Goal: Task Accomplishment & Management: Manage account settings

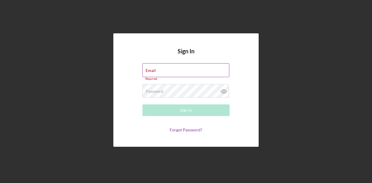
type input "Wrivera@medasf.org"
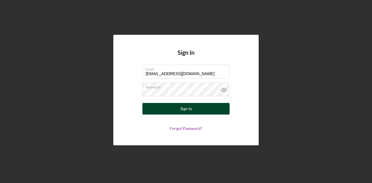
click at [183, 113] on div "Sign In" at bounding box center [186, 109] width 12 height 12
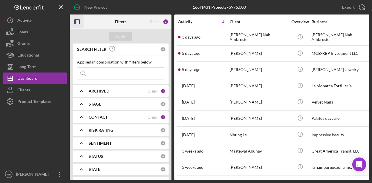
click at [73, 21] on icon "button" at bounding box center [77, 21] width 13 height 13
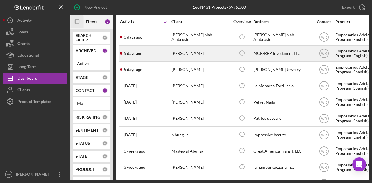
click at [182, 53] on div "Mayra Canchola" at bounding box center [200, 53] width 58 height 15
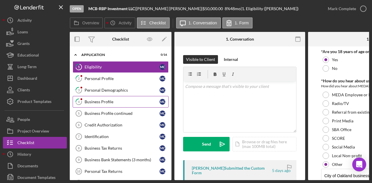
click at [118, 102] on div "Business Profile" at bounding box center [121, 102] width 75 height 5
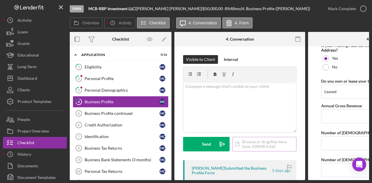
scroll to position [493, 0]
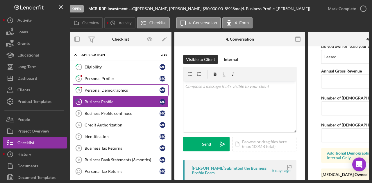
click at [115, 88] on div "Personal Demographics" at bounding box center [121, 90] width 75 height 5
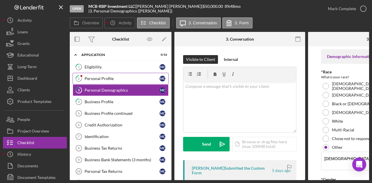
click at [112, 76] on div "Personal Profile" at bounding box center [121, 78] width 75 height 5
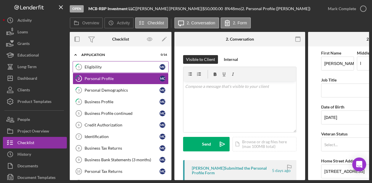
click at [116, 61] on div "Icon/Expander Application 0 / 16 1 Eligibility M C 2 Personal Profile M C 3 Per…" at bounding box center [121, 149] width 102 height 201
drag, startPoint x: 116, startPoint y: 66, endPoint x: 139, endPoint y: 69, distance: 22.5
click at [116, 66] on div "Eligibility" at bounding box center [121, 67] width 75 height 5
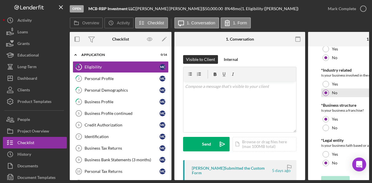
scroll to position [312, 0]
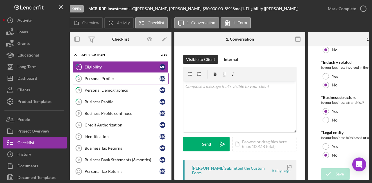
click at [117, 77] on div "Personal Profile" at bounding box center [121, 78] width 75 height 5
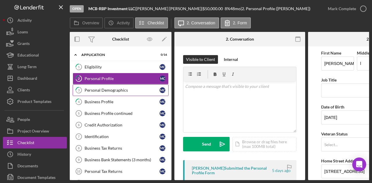
click at [117, 88] on div "Personal Demographics" at bounding box center [121, 90] width 75 height 5
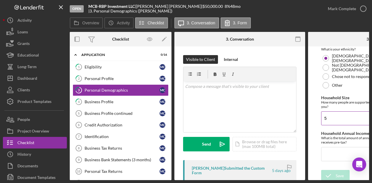
scroll to position [207, 0]
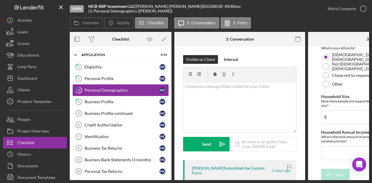
click at [86, 88] on div "Personal Demographics" at bounding box center [121, 90] width 75 height 5
click at [104, 101] on div "Business Profile" at bounding box center [121, 102] width 75 height 5
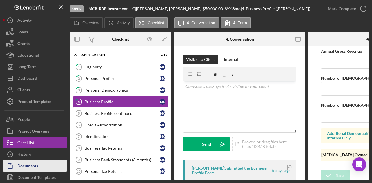
scroll to position [15, 0]
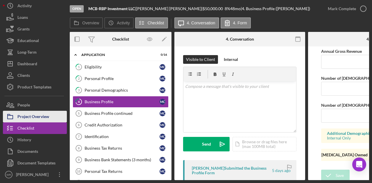
click at [39, 117] on div "Project Overview" at bounding box center [33, 117] width 32 height 13
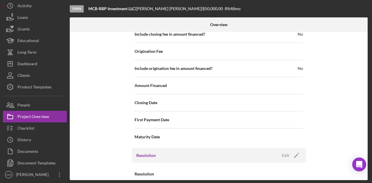
scroll to position [669, 0]
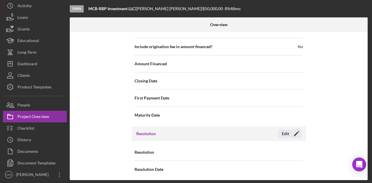
click at [289, 133] on icon "Icon/Edit" at bounding box center [296, 134] width 15 height 15
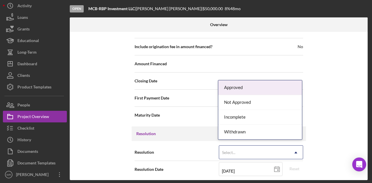
click at [269, 148] on div "Select..." at bounding box center [254, 152] width 70 height 13
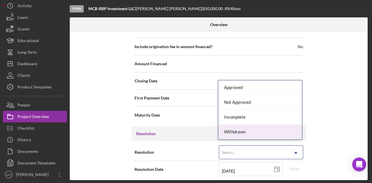
click at [250, 126] on div "Withdrawn" at bounding box center [260, 132] width 84 height 15
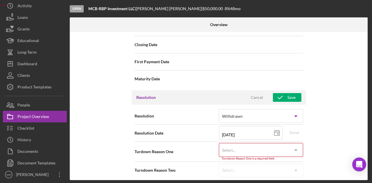
scroll to position [706, 0]
click at [285, 147] on div "Select..." at bounding box center [254, 149] width 70 height 13
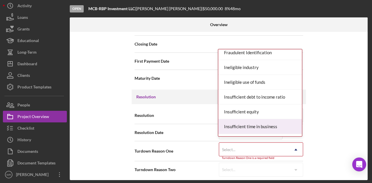
scroll to position [145, 0]
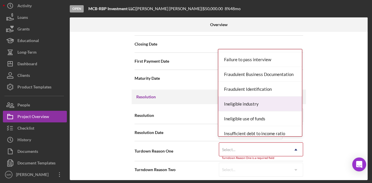
click at [265, 104] on div "Ineligible industry" at bounding box center [260, 104] width 84 height 15
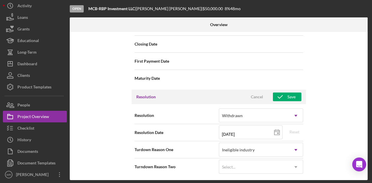
scroll to position [703, 0]
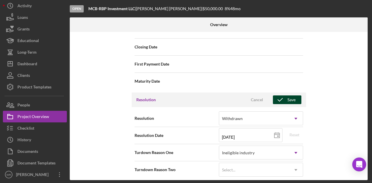
click at [289, 95] on div "Save" at bounding box center [291, 99] width 8 height 9
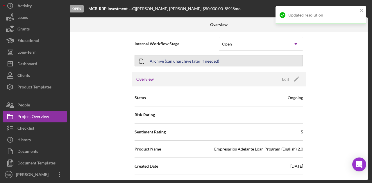
scroll to position [0, 0]
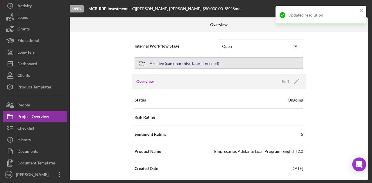
click at [201, 62] on div "Archive (can unarchive later if needed)" at bounding box center [183, 63] width 69 height 10
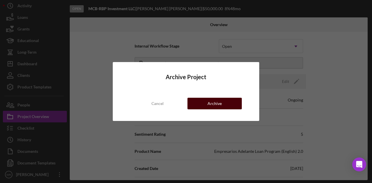
click at [226, 101] on button "Archive" at bounding box center [214, 104] width 54 height 12
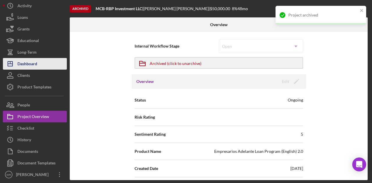
click at [33, 65] on div "Dashboard" at bounding box center [27, 64] width 20 height 13
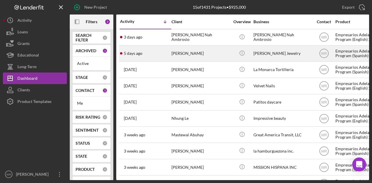
click at [204, 56] on div "[PERSON_NAME]" at bounding box center [200, 53] width 58 height 15
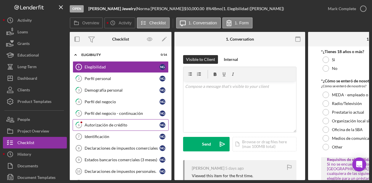
click at [108, 126] on div "Autorización de crédito" at bounding box center [121, 125] width 75 height 5
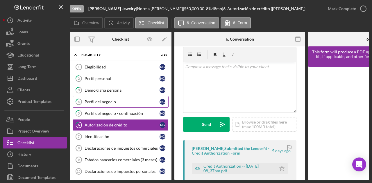
scroll to position [29, 0]
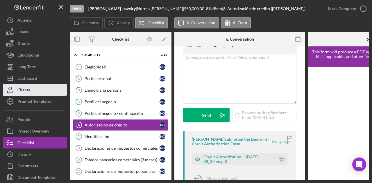
click at [47, 84] on button "Clients" at bounding box center [35, 90] width 64 height 12
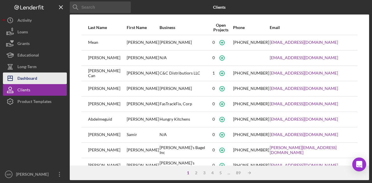
click at [50, 81] on button "Icon/Dashboard Dashboard" at bounding box center [35, 79] width 64 height 12
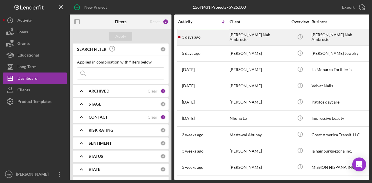
click at [221, 37] on div "3 days ago Policarpio Nah Ambrosio" at bounding box center [203, 37] width 51 height 15
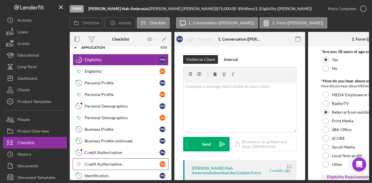
scroll to position [58, 0]
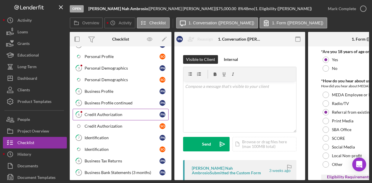
click at [104, 109] on link "6 Credit Authorization P N" at bounding box center [121, 115] width 96 height 12
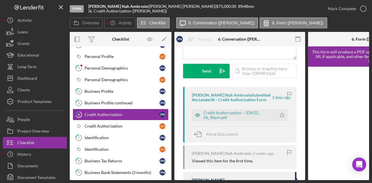
scroll to position [87, 0]
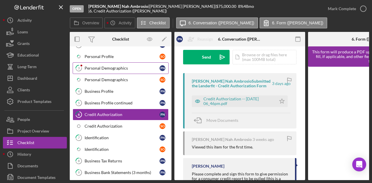
click at [99, 70] on link "3 Personal Demographics P N" at bounding box center [121, 68] width 96 height 12
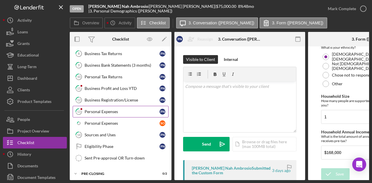
scroll to position [178, 0]
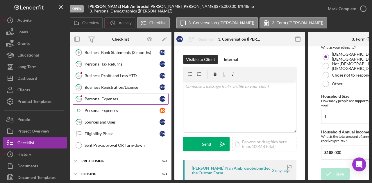
click at [104, 97] on div "Personal Expenses" at bounding box center [121, 99] width 75 height 5
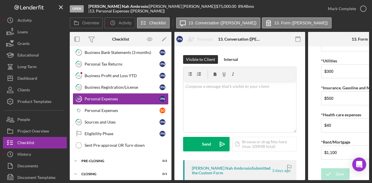
scroll to position [74, 0]
click at [115, 75] on link "11 Business Profit and Loss YTD P N" at bounding box center [121, 76] width 96 height 12
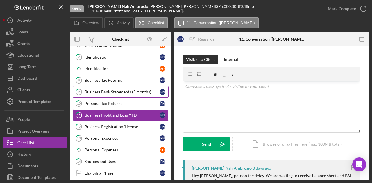
scroll to position [118, 0]
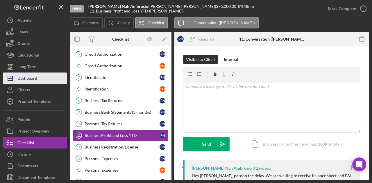
click at [36, 76] on div "Dashboard" at bounding box center [27, 79] width 20 height 13
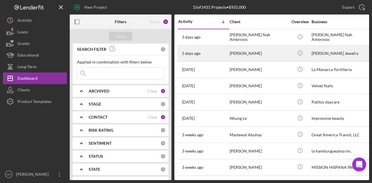
click at [289, 46] on div "Icon/Info" at bounding box center [300, 53] width 22 height 15
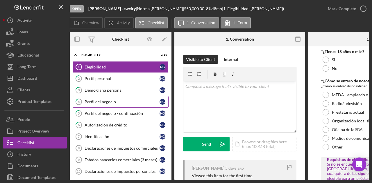
click at [130, 100] on div "Perfil del negocio" at bounding box center [121, 102] width 75 height 5
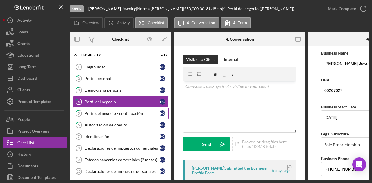
click at [130, 109] on link "5 Perfil del negocio - continuación N G" at bounding box center [121, 114] width 96 height 12
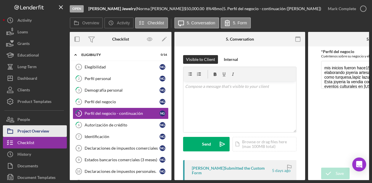
click at [62, 136] on button "Project Overview" at bounding box center [35, 131] width 64 height 12
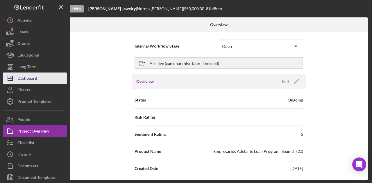
click at [42, 80] on button "Icon/Dashboard Dashboard" at bounding box center [35, 79] width 64 height 12
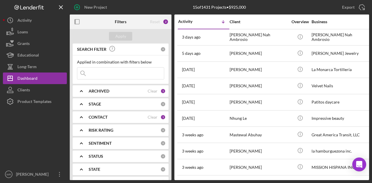
click at [111, 117] on div "CONTACT" at bounding box center [118, 117] width 59 height 5
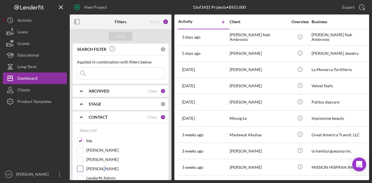
drag, startPoint x: 108, startPoint y: 156, endPoint x: 100, endPoint y: 170, distance: 16.6
click at [100, 170] on label "Gloria Murillo" at bounding box center [125, 169] width 78 height 6
click at [100, 169] on label "Gloria Murillo" at bounding box center [125, 169] width 78 height 6
click at [83, 169] on input "Gloria Murillo" at bounding box center [80, 169] width 6 height 6
checkbox input "true"
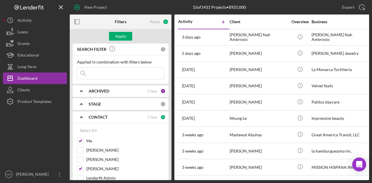
click at [123, 41] on div "Apply" at bounding box center [121, 36] width 102 height 15
click at [123, 39] on div "Apply" at bounding box center [120, 36] width 11 height 9
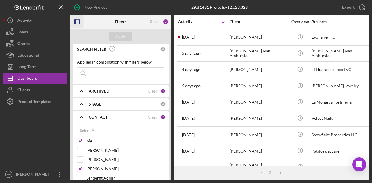
click at [72, 22] on icon "button" at bounding box center [77, 21] width 13 height 13
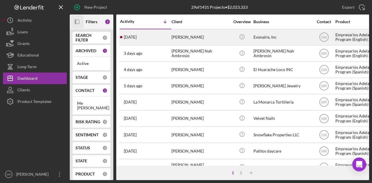
click at [207, 35] on div "[PERSON_NAME]" at bounding box center [200, 37] width 58 height 15
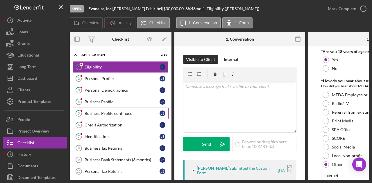
click at [116, 113] on div "Business Profile continued" at bounding box center [121, 113] width 75 height 5
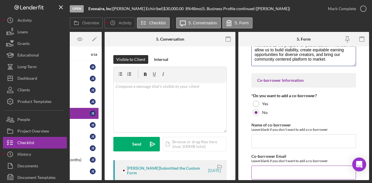
scroll to position [44, 0]
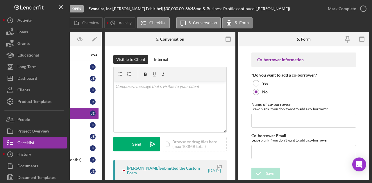
click at [122, 181] on div "Open Evonaire, Inc | Jaeabel Echiribel | $30,000.00 8 % 48 mo | 5. Business Pro…" at bounding box center [186, 91] width 372 height 183
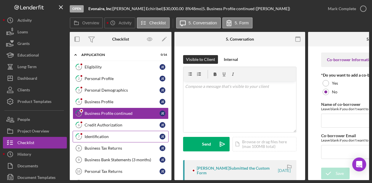
click at [119, 134] on div "Identification" at bounding box center [121, 136] width 75 height 5
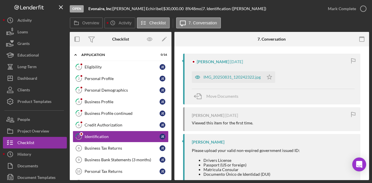
scroll to position [116, 0]
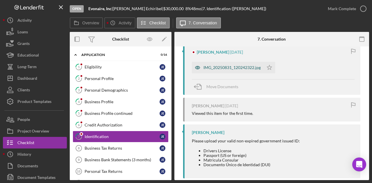
click at [237, 66] on div "IMG_20250831_120242322.jpg" at bounding box center [231, 67] width 57 height 5
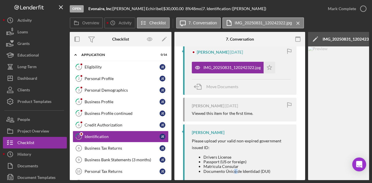
scroll to position [134, 0]
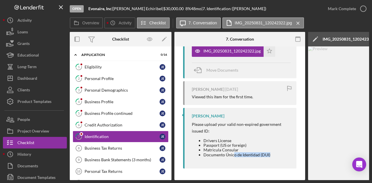
drag, startPoint x: 233, startPoint y: 179, endPoint x: 282, endPoint y: 177, distance: 49.4
click at [282, 177] on div "Visible to Client Internal v Color teal Color pink Remove color Add row above A…" at bounding box center [239, 47] width 131 height 266
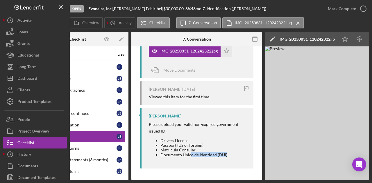
scroll to position [0, 0]
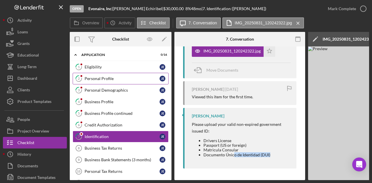
click at [111, 75] on link "2 Personal Profile J E" at bounding box center [121, 79] width 96 height 12
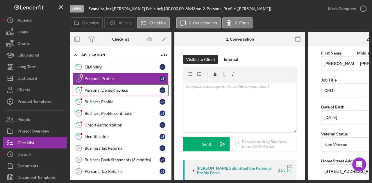
click at [109, 93] on link "3 Personal Demographics J E" at bounding box center [121, 90] width 96 height 12
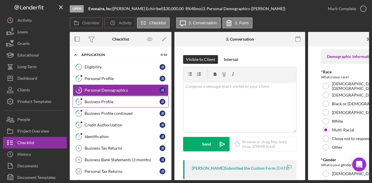
click at [108, 98] on link "4 Business Profile J E" at bounding box center [121, 102] width 96 height 12
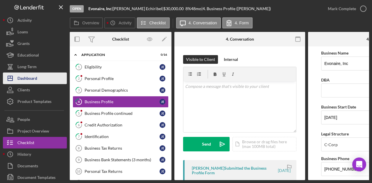
click at [41, 79] on button "Icon/Dashboard Dashboard" at bounding box center [35, 79] width 64 height 12
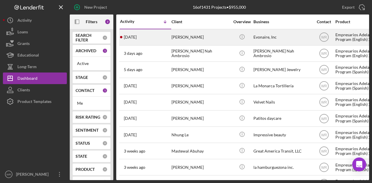
click at [178, 37] on div "[PERSON_NAME]" at bounding box center [200, 37] width 58 height 15
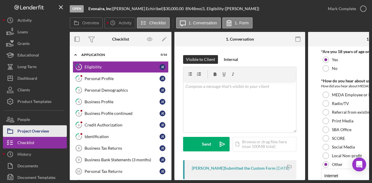
click at [27, 133] on div "Project Overview" at bounding box center [33, 131] width 32 height 13
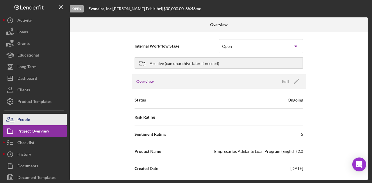
click at [46, 121] on button "People" at bounding box center [35, 120] width 64 height 12
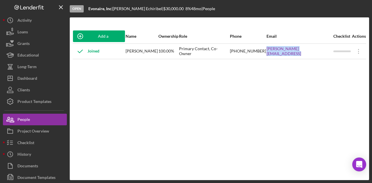
drag, startPoint x: 280, startPoint y: 56, endPoint x: 336, endPoint y: 57, distance: 56.0
click at [336, 57] on tr "Joined Jaeabel Echiribel 100.00% Primary Contact, Co-Owner (415) 613-7367 Jaeab…" at bounding box center [219, 51] width 293 height 15
copy tr "Jaeabel@evonaire.ai"
click at [126, 26] on div "Add a Participant Name Ownership Role Phone Email Checklist Actions Joined Jaea…" at bounding box center [219, 98] width 299 height 163
drag, startPoint x: 112, startPoint y: 10, endPoint x: 88, endPoint y: 10, distance: 24.4
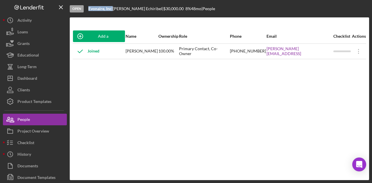
click at [88, 10] on div "Open Evonaire, Inc | Jaeabel Echiribel | $30,000.00 8 % 48 mo | People" at bounding box center [219, 8] width 299 height 17
copy div "Evonaire, Inc"
click at [142, 11] on div "Jaeabel Echiribel |" at bounding box center [138, 8] width 51 height 5
click at [146, 9] on div "Jaeabel Echiribel |" at bounding box center [138, 8] width 51 height 5
drag, startPoint x: 129, startPoint y: 9, endPoint x: 116, endPoint y: 9, distance: 13.1
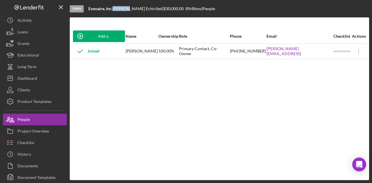
click at [116, 9] on div "Jaeabel Echiribel |" at bounding box center [138, 8] width 51 height 5
copy div "Jaeabel"
click at [129, 12] on div "Open Evonaire, Inc | Jaeabel Echiribel | $30,000.00 8 % 48 mo | People" at bounding box center [219, 8] width 299 height 17
drag, startPoint x: 129, startPoint y: 9, endPoint x: 144, endPoint y: 9, distance: 14.8
click at [144, 9] on div "Jaeabel Echiribel |" at bounding box center [138, 8] width 51 height 5
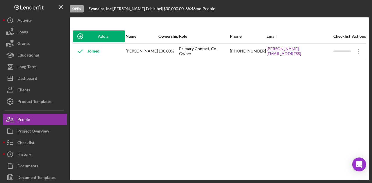
click at [146, 9] on div "Jaeabel Echiribel |" at bounding box center [138, 8] width 51 height 5
drag, startPoint x: 146, startPoint y: 9, endPoint x: 133, endPoint y: 9, distance: 12.5
click at [133, 9] on div "Jaeabel Echiribel |" at bounding box center [138, 8] width 51 height 5
copy div "Echiribel"
click at [164, 27] on div "Add a Participant Name Ownership Role Phone Email Checklist Actions Joined Jaea…" at bounding box center [219, 98] width 299 height 163
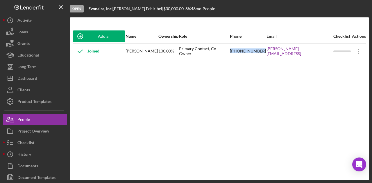
drag, startPoint x: 251, startPoint y: 54, endPoint x: 281, endPoint y: 55, distance: 29.9
click at [266, 55] on div "(415) 613-7367" at bounding box center [248, 51] width 36 height 15
copy div "(415) 613-7367"
drag, startPoint x: 222, startPoint y: 89, endPoint x: 250, endPoint y: 1, distance: 92.3
click at [222, 90] on div "Add a Participant Name Ownership Role Phone Email Checklist Actions Joined Jaea…" at bounding box center [219, 99] width 299 height 140
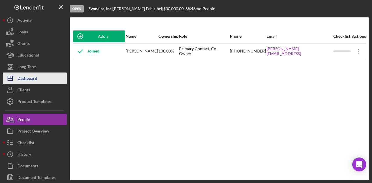
click at [49, 81] on button "Icon/Dashboard Dashboard" at bounding box center [35, 79] width 64 height 12
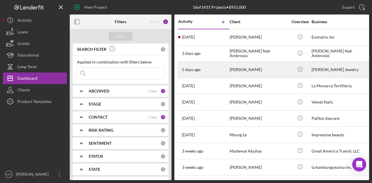
click at [246, 67] on div "[PERSON_NAME]" at bounding box center [258, 69] width 58 height 15
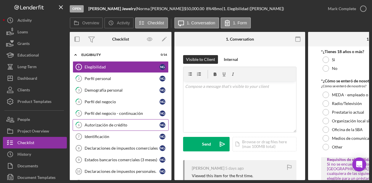
click at [113, 123] on div "Autorización de crédito" at bounding box center [121, 125] width 75 height 5
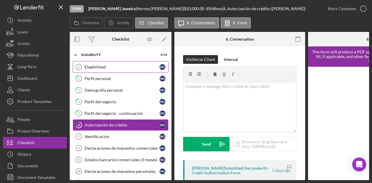
click at [104, 62] on link "Elegibilidad 1 Elegibilidad N G" at bounding box center [121, 67] width 96 height 12
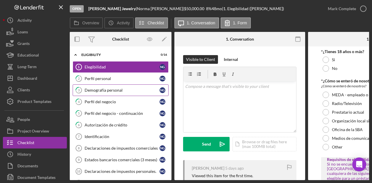
click at [120, 93] on link "3 Demografía personal N G" at bounding box center [121, 90] width 96 height 12
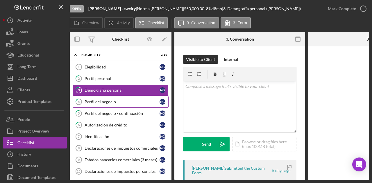
click at [119, 104] on link "4 Perfil del negocio N G" at bounding box center [121, 102] width 96 height 12
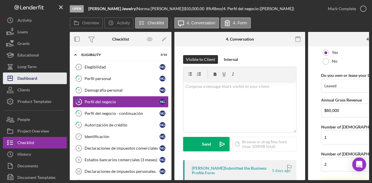
click at [47, 82] on button "Icon/Dashboard Dashboard" at bounding box center [35, 79] width 64 height 12
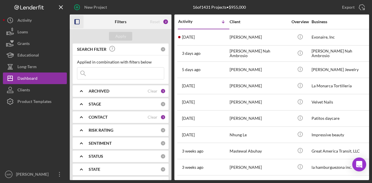
click at [80, 26] on icon "button" at bounding box center [77, 21] width 13 height 13
click at [80, 24] on icon "button" at bounding box center [77, 21] width 13 height 13
click at [80, 25] on icon "button" at bounding box center [77, 21] width 13 height 13
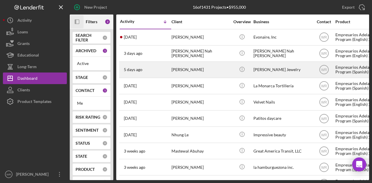
click at [167, 69] on div "5 days ago Norma Galvan de Padelford" at bounding box center [145, 69] width 51 height 15
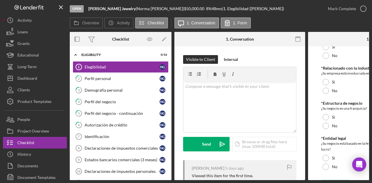
scroll to position [287, 0]
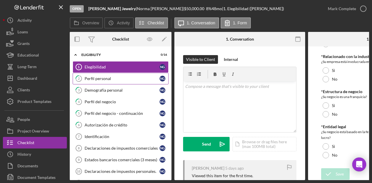
click at [105, 79] on div "Perfil personal" at bounding box center [121, 78] width 75 height 5
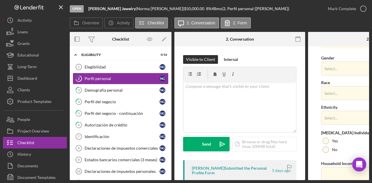
scroll to position [232, 0]
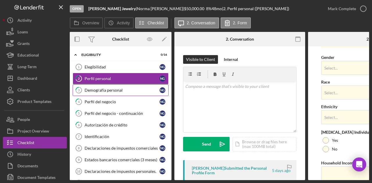
click at [123, 89] on div "Demografía personal" at bounding box center [121, 90] width 75 height 5
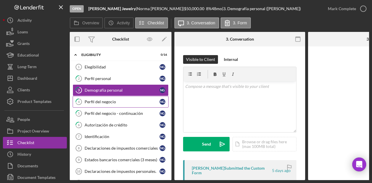
click at [123, 98] on link "4 Perfil del negocio N G" at bounding box center [121, 102] width 96 height 12
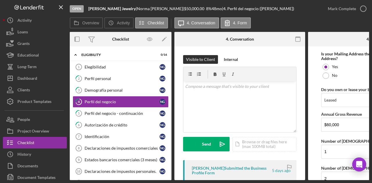
scroll to position [464, 0]
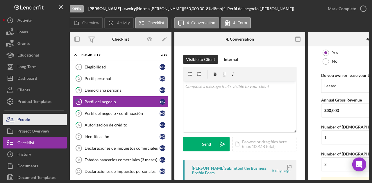
click at [42, 120] on button "People" at bounding box center [35, 120] width 64 height 12
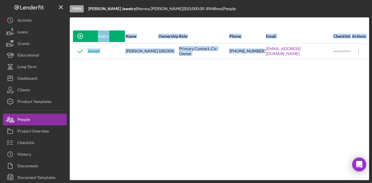
drag, startPoint x: 278, startPoint y: 54, endPoint x: 318, endPoint y: 60, distance: 40.1
click at [318, 60] on div "Add a Participant Name Ownership Role Phone Email Checklist Actions Joined Norm…" at bounding box center [219, 99] width 299 height 140
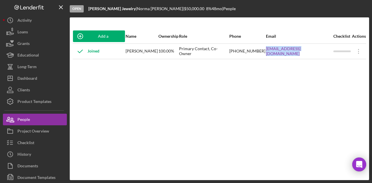
drag, startPoint x: 332, startPoint y: 56, endPoint x: 281, endPoint y: 55, distance: 50.5
click at [281, 55] on tr "Joined Norma Galvan de Padelford 100.00% Primary Contact, Co-Owner (415) 605-61…" at bounding box center [219, 51] width 293 height 15
copy link "soynormapadel@gmail.com"
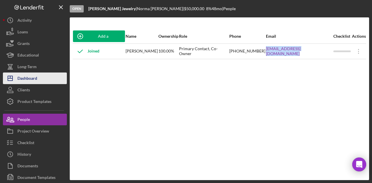
click at [34, 76] on div "Dashboard" at bounding box center [27, 79] width 20 height 13
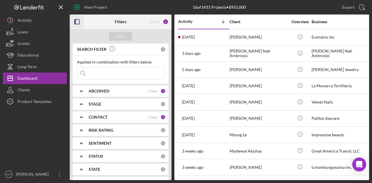
click at [83, 23] on icon "button" at bounding box center [77, 21] width 13 height 13
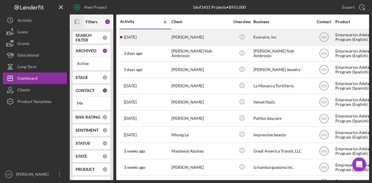
click at [207, 36] on div "[PERSON_NAME]" at bounding box center [200, 37] width 58 height 15
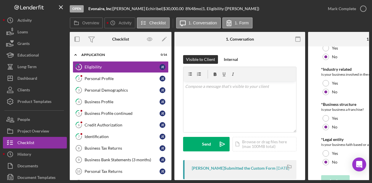
scroll to position [312, 0]
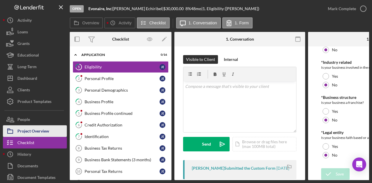
click at [31, 127] on div "Project Overview" at bounding box center [33, 131] width 32 height 13
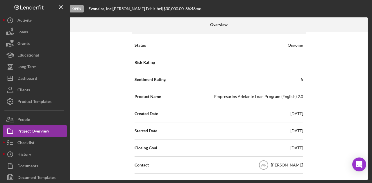
scroll to position [87, 0]
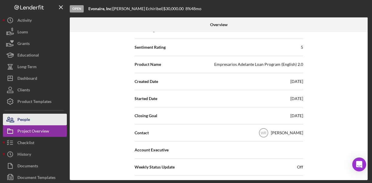
click at [44, 117] on button "People" at bounding box center [35, 120] width 64 height 12
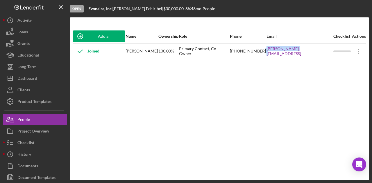
drag, startPoint x: 278, startPoint y: 56, endPoint x: 313, endPoint y: 57, distance: 35.4
click at [313, 57] on tr "Joined Jaeabel Echiribel 100.00% Primary Contact, Co-Owner (415) 613-7367 Jaeab…" at bounding box center [219, 51] width 293 height 15
click at [313, 57] on div "Jaeabel@evonaire.ai" at bounding box center [299, 51] width 66 height 15
drag, startPoint x: 319, startPoint y: 56, endPoint x: 276, endPoint y: 57, distance: 43.0
click at [277, 57] on tr "Joined Jaeabel Echiribel 100.00% Primary Contact, Co-Owner (415) 613-7367 Jaeab…" at bounding box center [219, 51] width 293 height 15
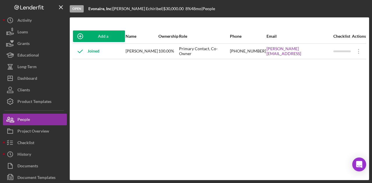
click at [322, 54] on div "Jaeabel@evonaire.ai" at bounding box center [299, 51] width 66 height 15
drag, startPoint x: 322, startPoint y: 54, endPoint x: 284, endPoint y: 54, distance: 38.0
click at [284, 54] on tr "Joined Jaeabel Echiribel 100.00% Primary Contact, Co-Owner (415) 613-7367 Jaeab…" at bounding box center [219, 51] width 293 height 15
copy tr "Jaeabel@evonaire.ai"
click at [177, 96] on div "Add a Participant Name Ownership Role Phone Email Checklist Actions Joined Jaea…" at bounding box center [219, 99] width 299 height 140
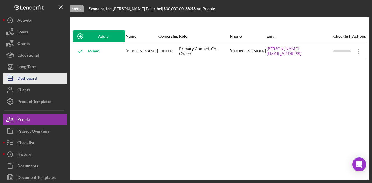
click at [39, 79] on button "Icon/Dashboard Dashboard" at bounding box center [35, 79] width 64 height 12
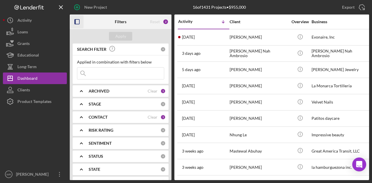
click at [80, 28] on icon "button" at bounding box center [77, 21] width 13 height 13
